Goal: Information Seeking & Learning: Learn about a topic

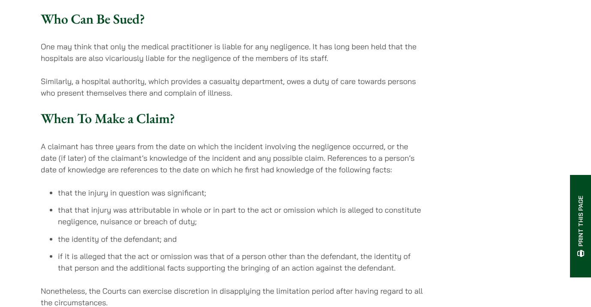
scroll to position [1423, 0]
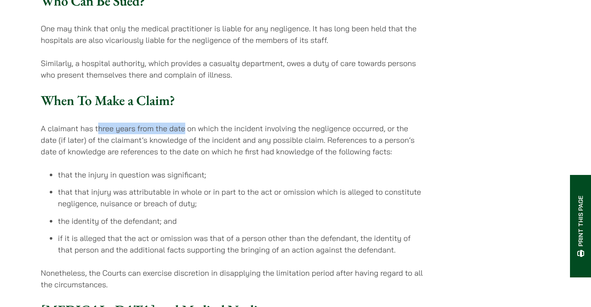
drag, startPoint x: 96, startPoint y: 69, endPoint x: 183, endPoint y: 69, distance: 86.6
click at [183, 123] on p "A claimant has three years from the date on which the incident involving the ne…" at bounding box center [232, 140] width 382 height 35
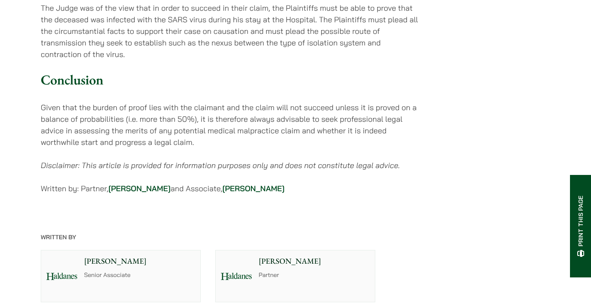
scroll to position [1857, 0]
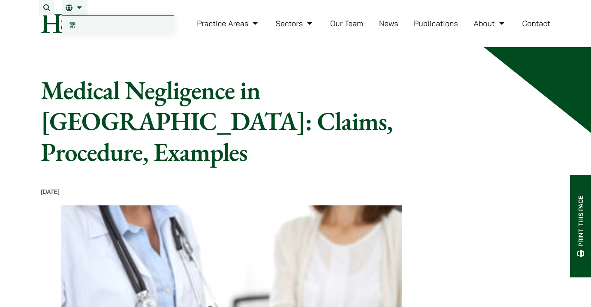
click at [70, 25] on span "繁" at bounding box center [72, 25] width 7 height 9
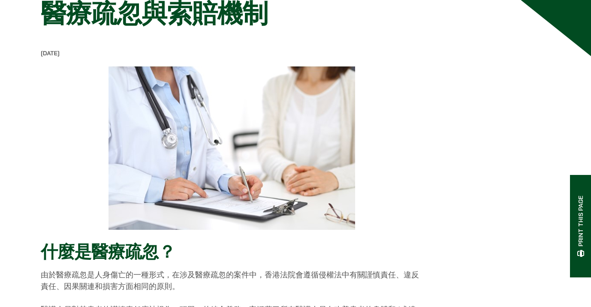
scroll to position [80, 0]
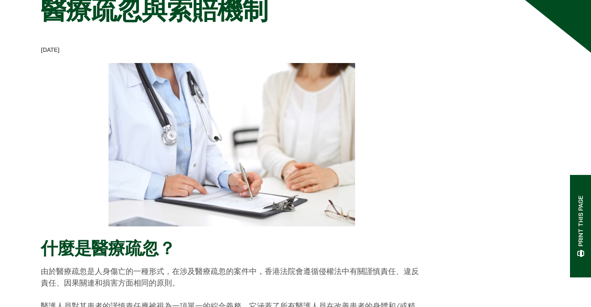
click at [45, 179] on div at bounding box center [232, 145] width 382 height 164
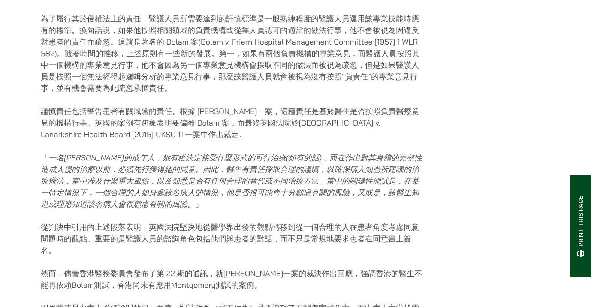
scroll to position [0, 0]
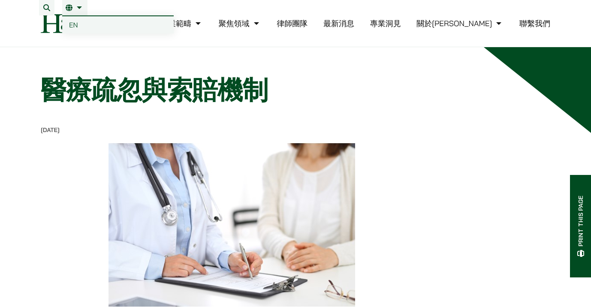
click at [75, 23] on span "EN" at bounding box center [73, 25] width 9 height 9
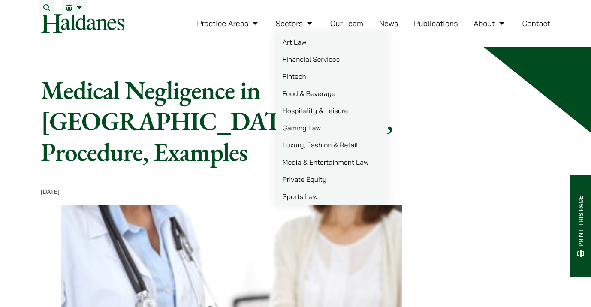
click at [314, 119] on link "Hospitality & Leisure" at bounding box center [332, 110] width 112 height 17
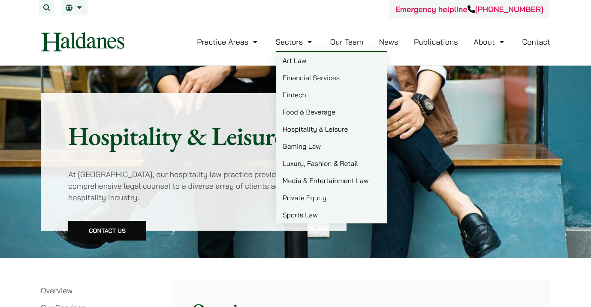
click at [320, 177] on link "Media & Entertainment Law" at bounding box center [332, 180] width 112 height 17
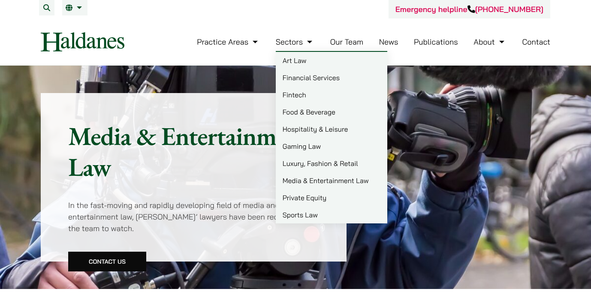
click at [300, 60] on link "Art Law" at bounding box center [332, 60] width 112 height 17
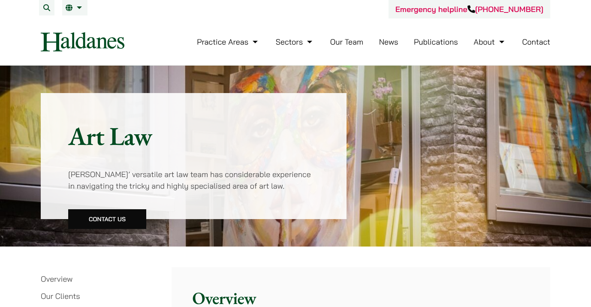
click at [354, 41] on link "Our Team" at bounding box center [346, 42] width 33 height 10
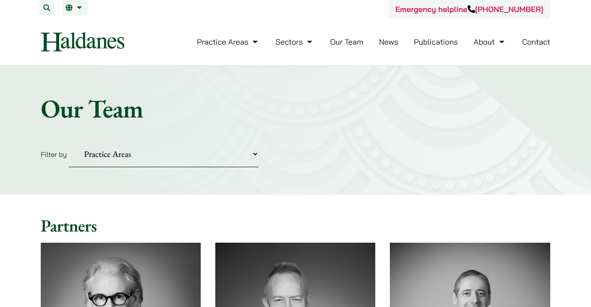
click at [445, 43] on link "Publications" at bounding box center [436, 42] width 44 height 10
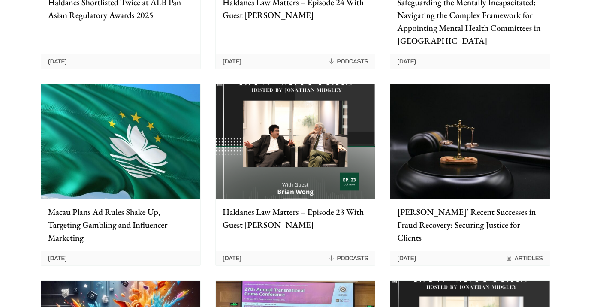
scroll to position [311, 0]
